Goal: Find specific page/section

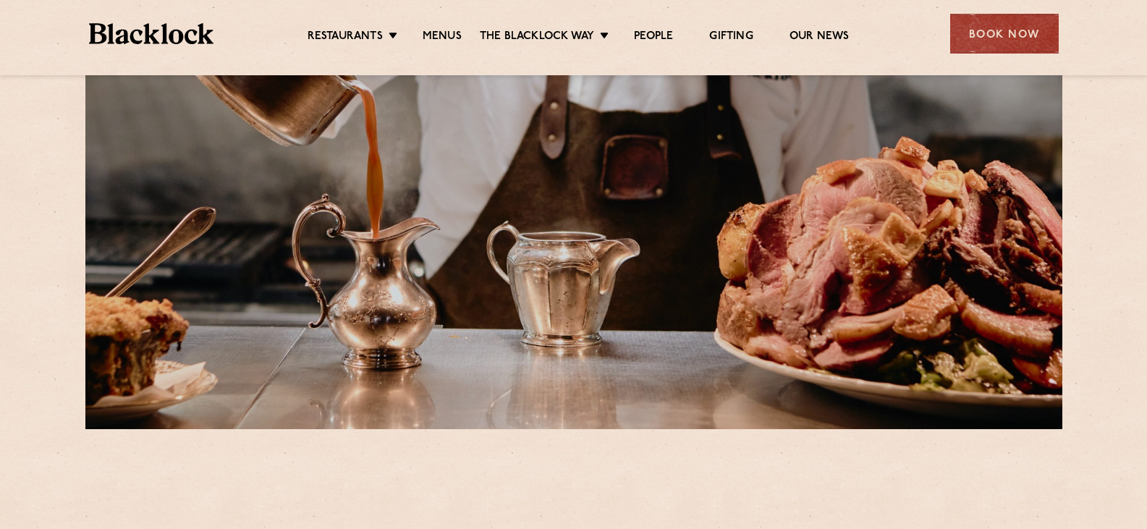
scroll to position [362, 0]
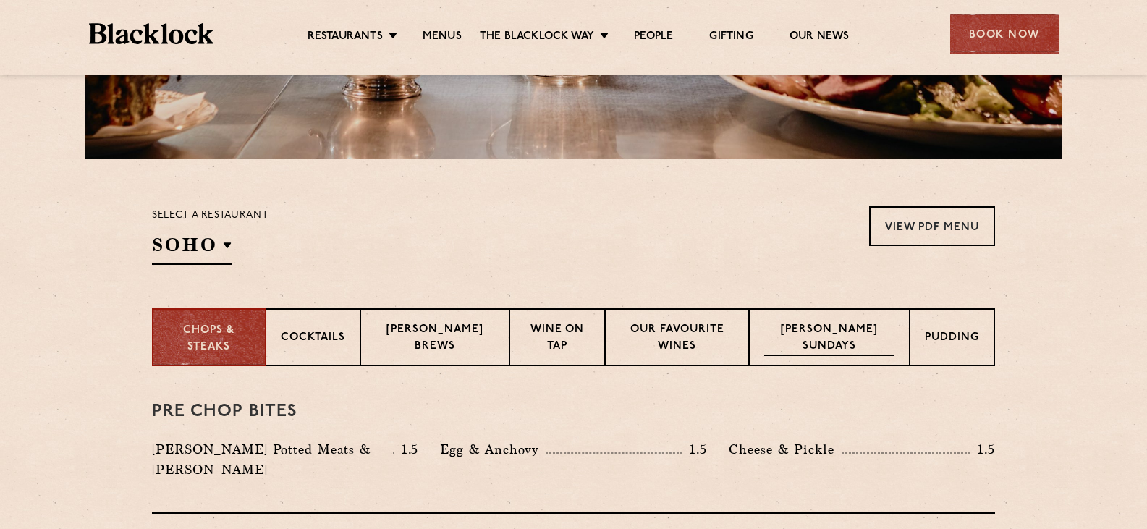
click at [842, 329] on p "[PERSON_NAME] Sundays" at bounding box center [829, 339] width 130 height 34
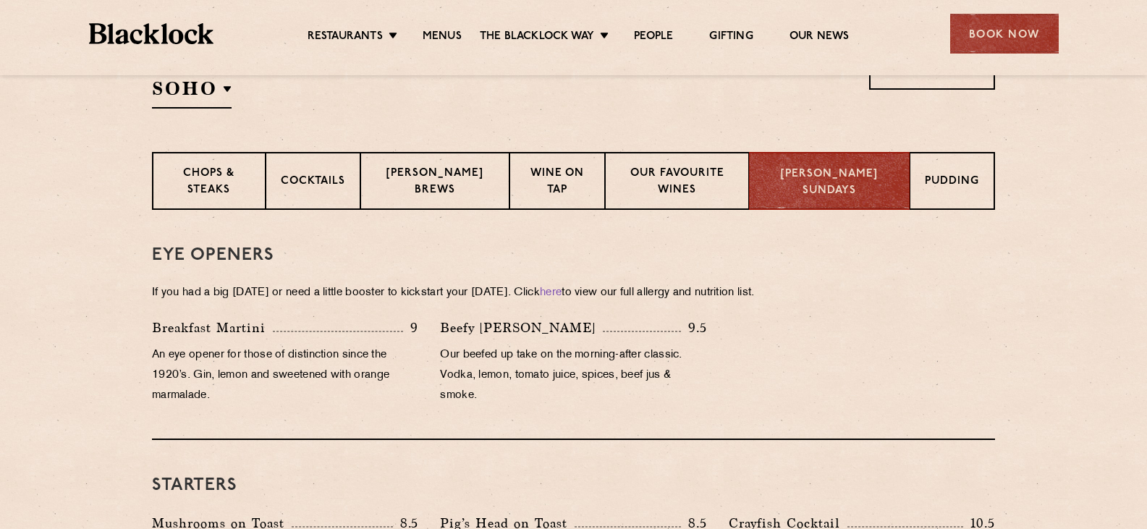
scroll to position [506, 0]
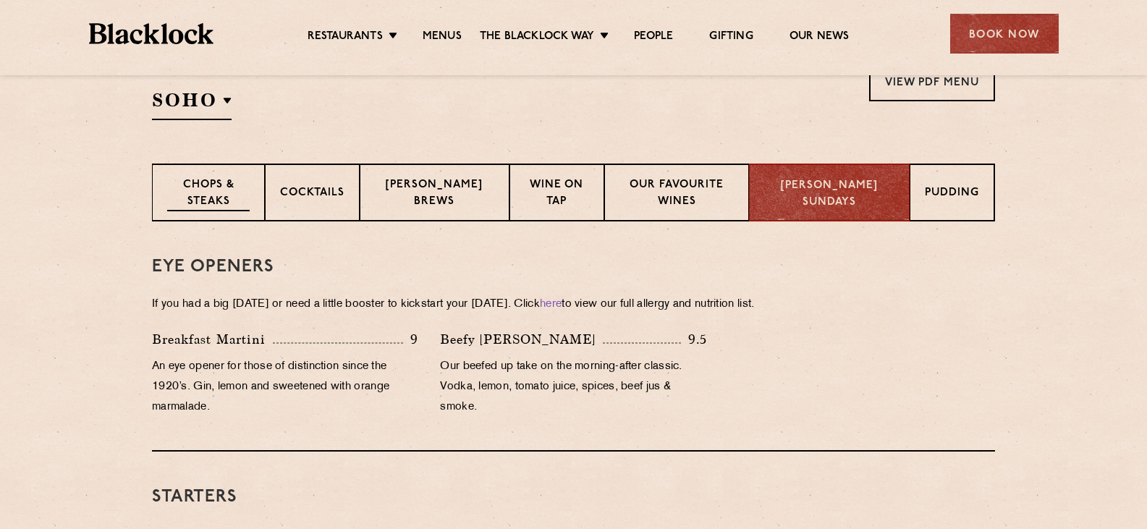
click at [225, 194] on p "Chops & Steaks" at bounding box center [208, 194] width 82 height 34
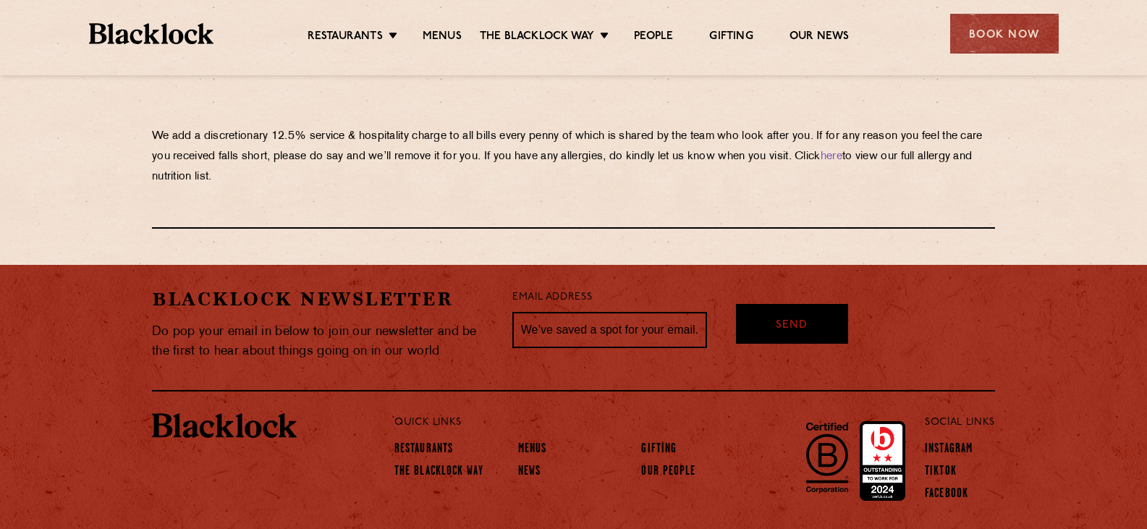
scroll to position [2591, 0]
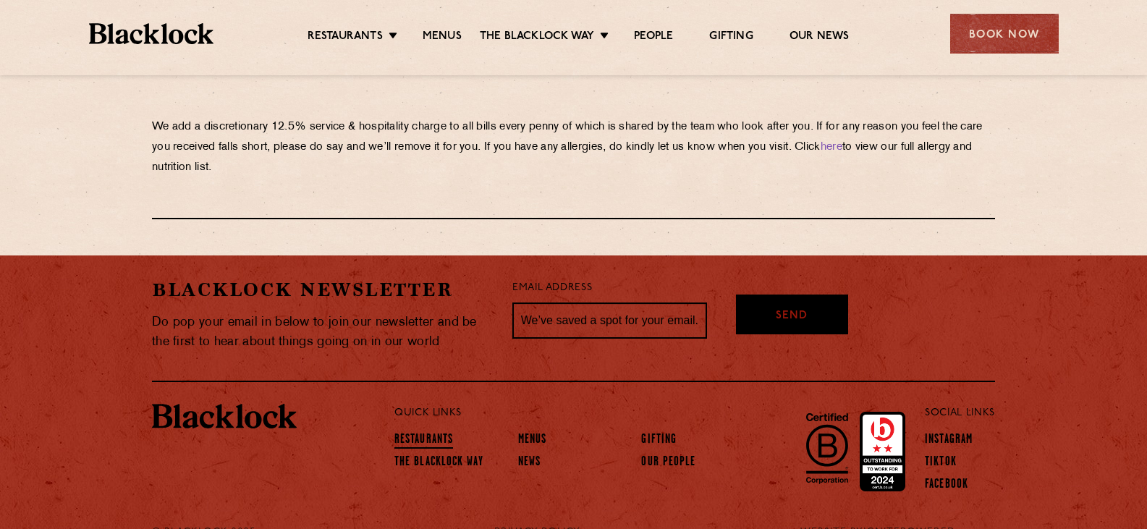
click at [423, 433] on link "Restaurants" at bounding box center [423, 441] width 59 height 16
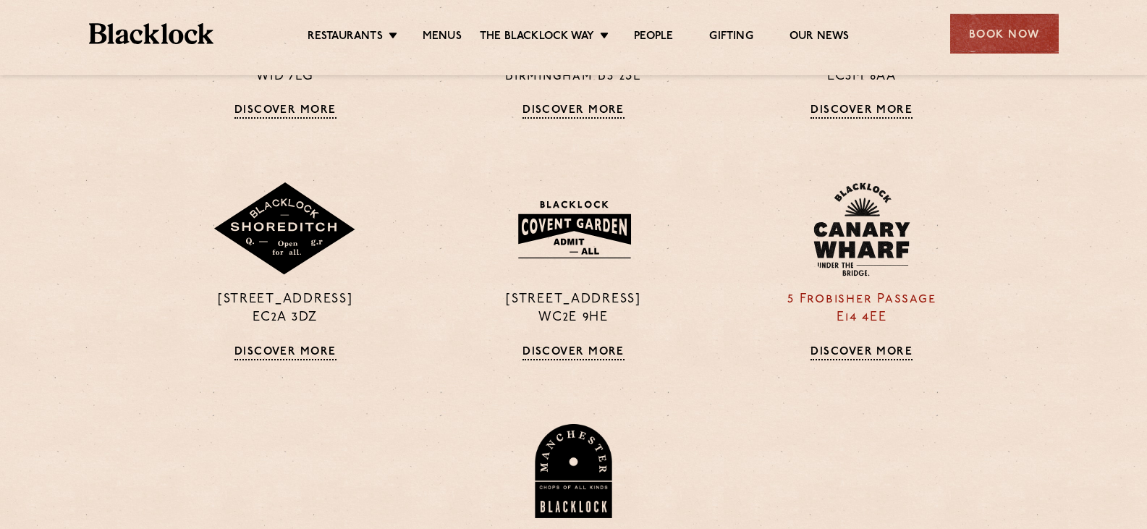
scroll to position [796, 0]
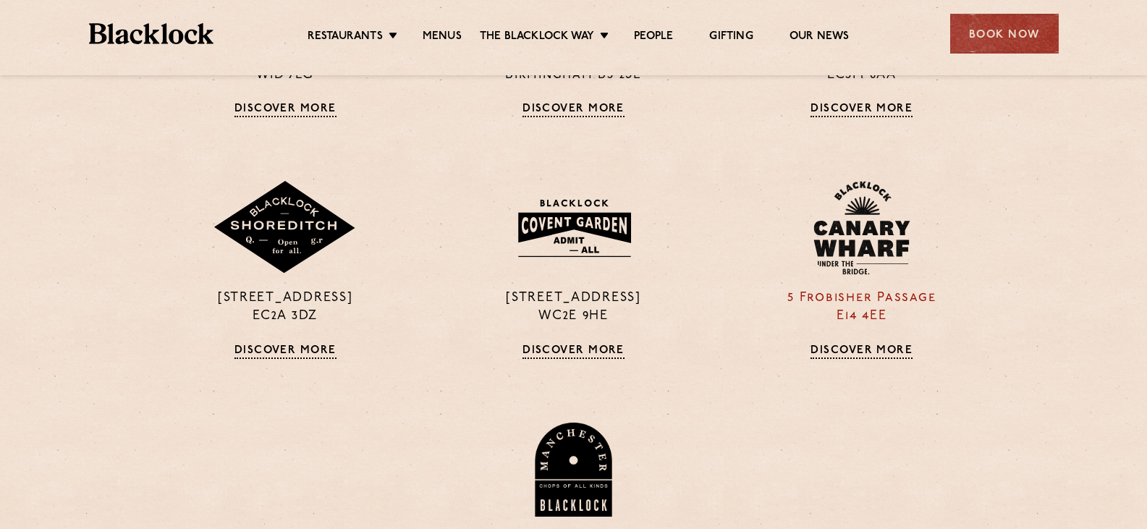
click at [872, 315] on p "5 Frobisher Passage E14 4EE" at bounding box center [862, 307] width 266 height 36
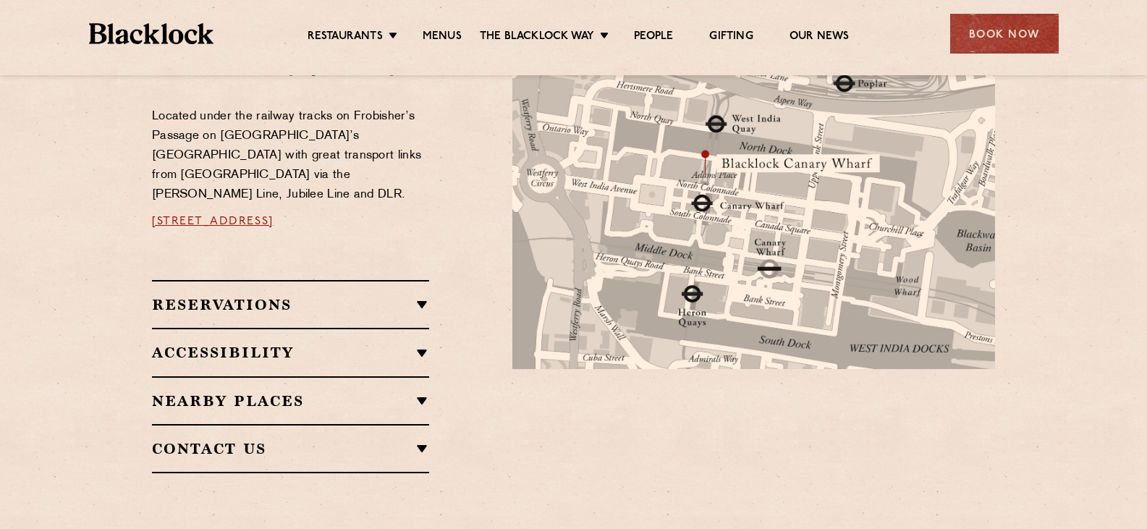
scroll to position [796, 0]
